Goal: Use online tool/utility: Utilize a website feature to perform a specific function

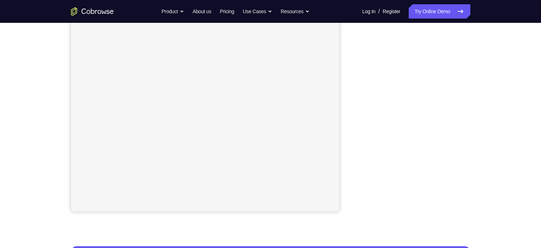
scroll to position [120, 0]
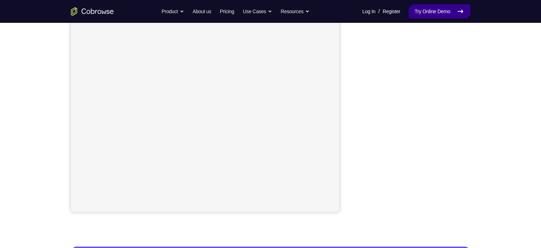
click at [392, 11] on link "Try Online Demo" at bounding box center [439, 11] width 61 height 14
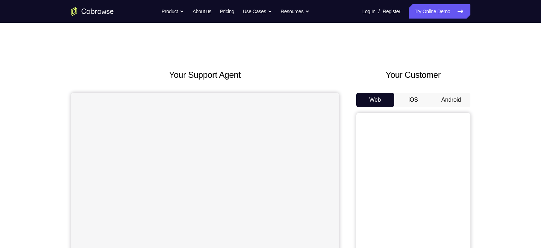
scroll to position [40, 0]
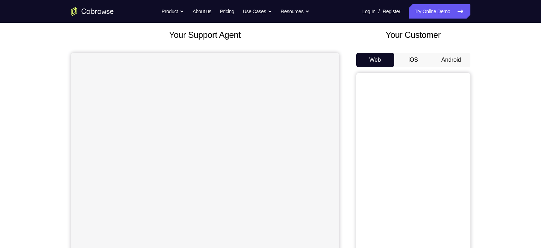
click at [440, 57] on button "Android" at bounding box center [452, 60] width 38 height 14
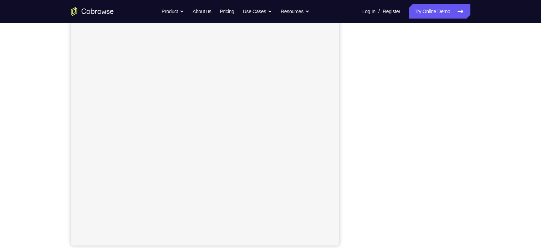
scroll to position [84, 0]
